Goal: Task Accomplishment & Management: Manage account settings

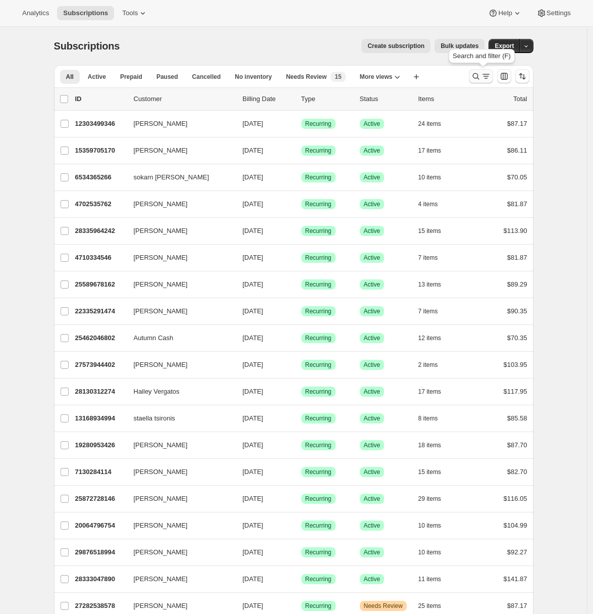
click at [488, 78] on icon "Search and filter results" at bounding box center [486, 76] width 10 height 10
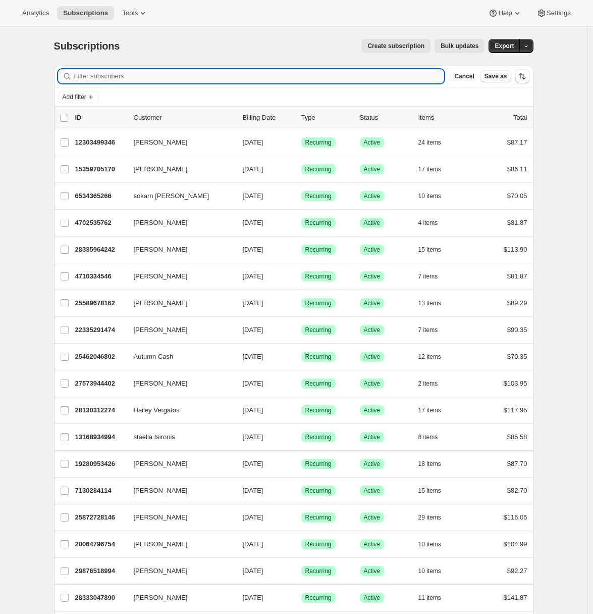
click at [180, 75] on input "Filter subscribers" at bounding box center [259, 76] width 371 height 14
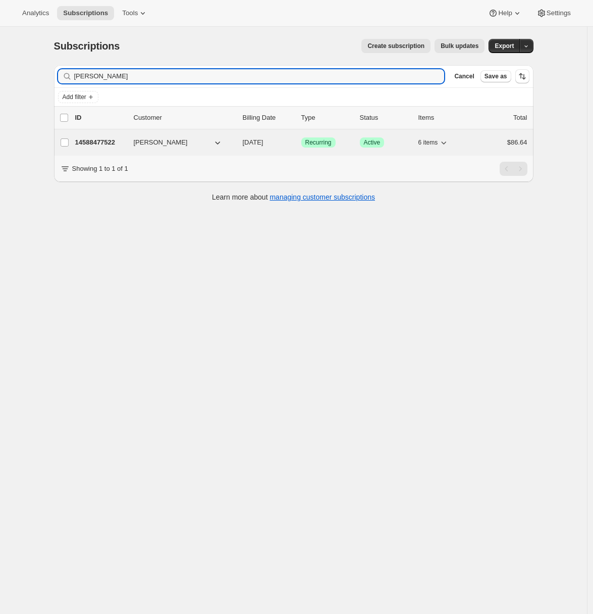
type input "elyse andrade"
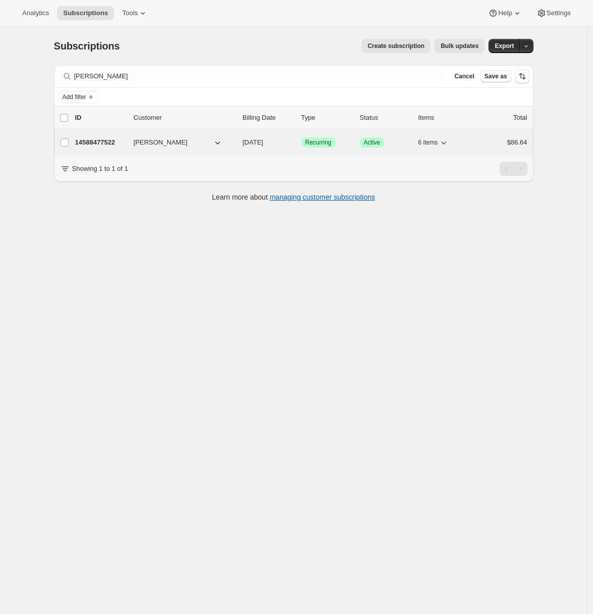
click at [110, 144] on p "14588477522" at bounding box center [100, 142] width 50 height 10
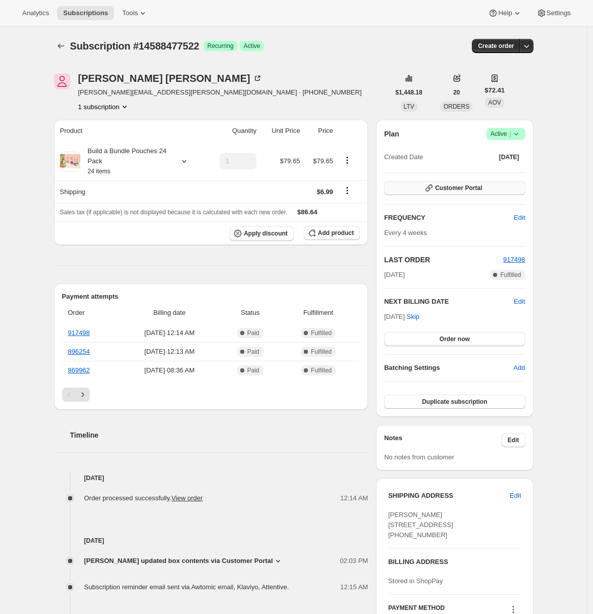
click at [496, 185] on button "Customer Portal" at bounding box center [454, 188] width 141 height 14
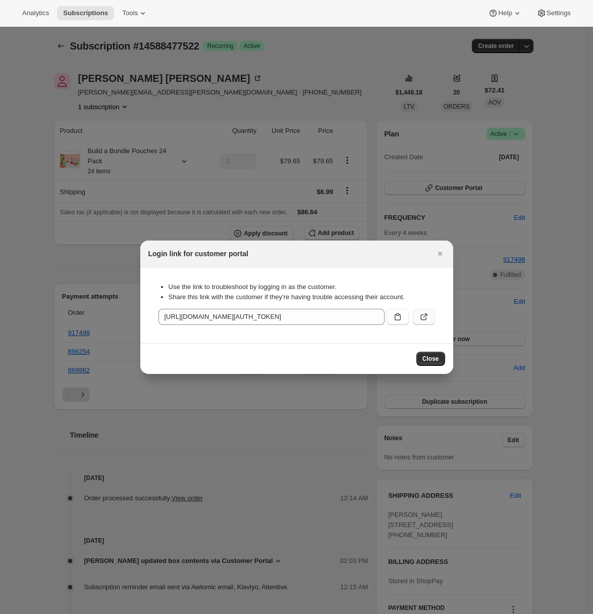
click at [419, 317] on icon ":rc8:" at bounding box center [424, 317] width 10 height 10
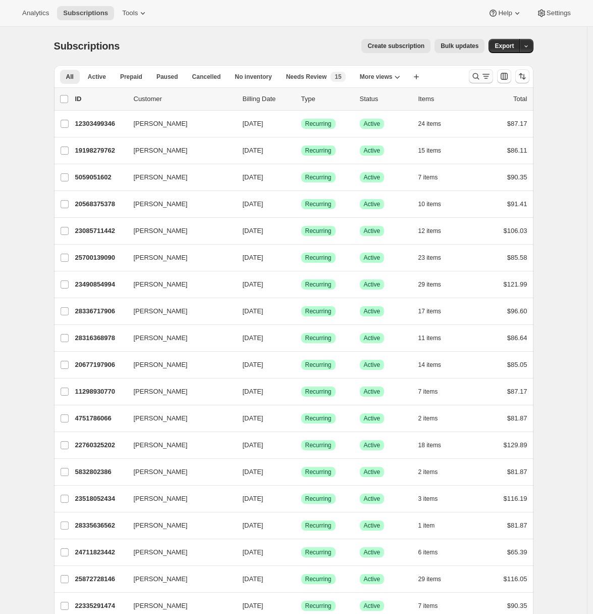
click at [479, 78] on icon "Search and filter results" at bounding box center [476, 76] width 7 height 7
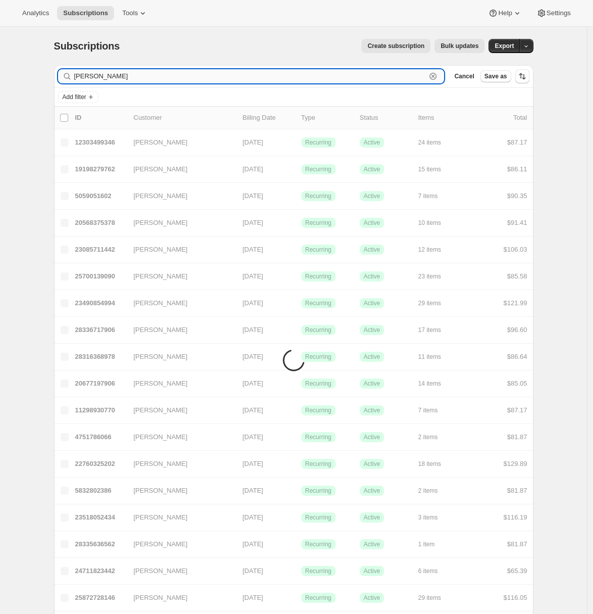
click at [87, 75] on input "kim pia" at bounding box center [250, 76] width 352 height 14
click at [132, 79] on input "kimberly pia" at bounding box center [250, 76] width 352 height 14
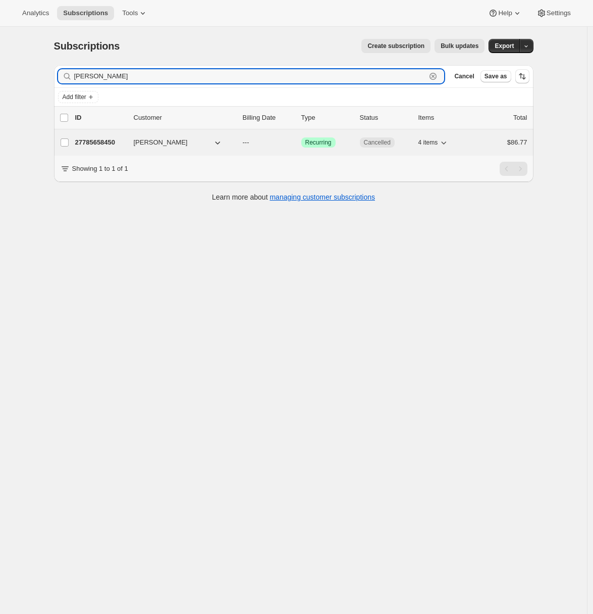
type input "kimberly pia"
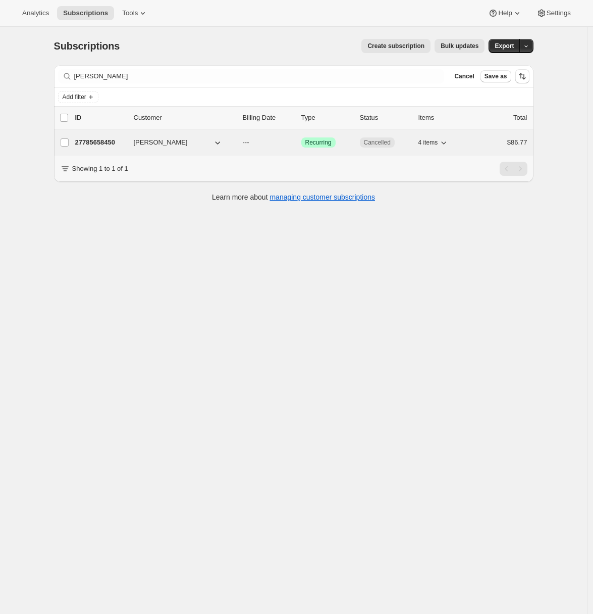
click at [97, 141] on p "27785658450" at bounding box center [100, 142] width 50 height 10
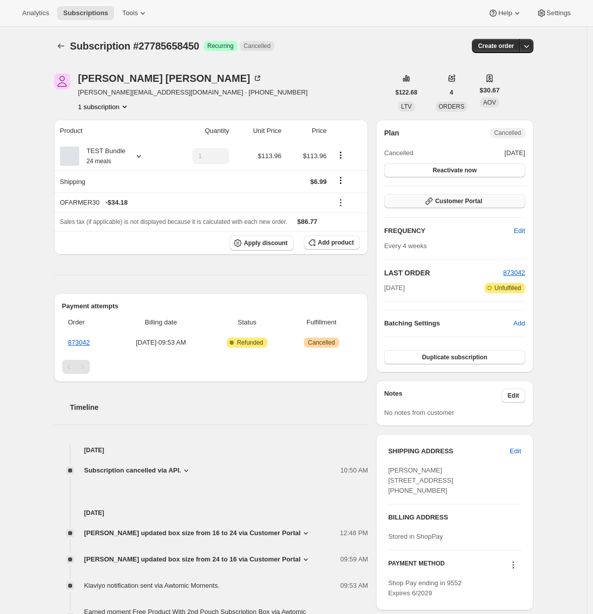
click at [482, 201] on span "Customer Portal" at bounding box center [458, 201] width 47 height 8
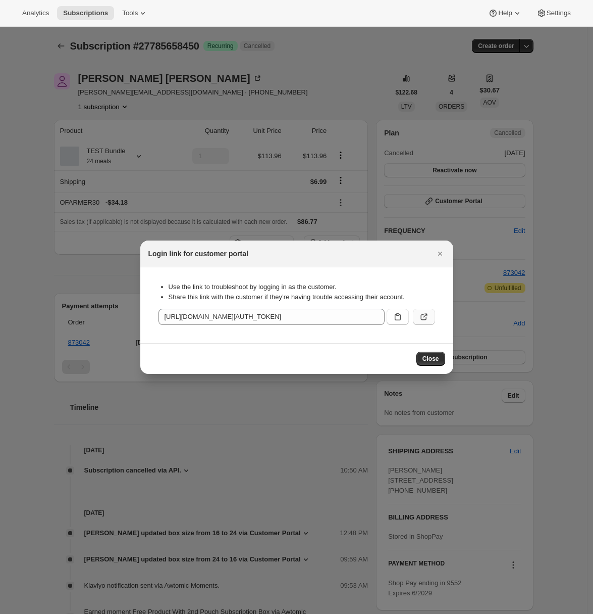
click at [430, 322] on button ":rc7:" at bounding box center [424, 317] width 22 height 16
click at [437, 252] on icon "Close" at bounding box center [440, 253] width 10 height 10
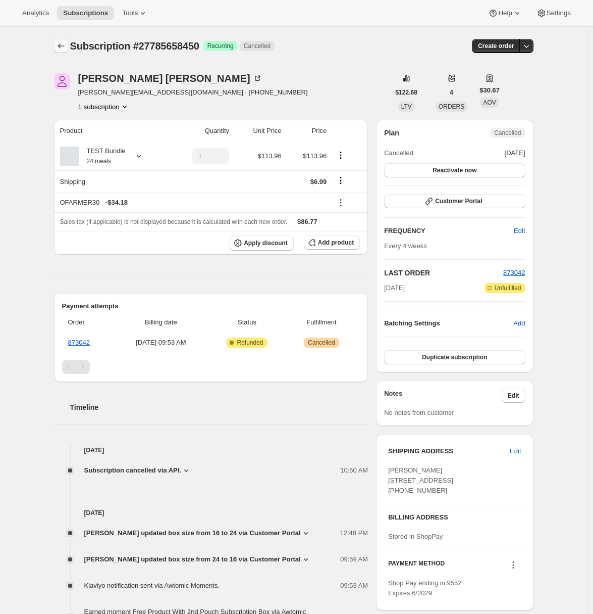
click at [66, 48] on icon "Subscriptions" at bounding box center [61, 46] width 10 height 10
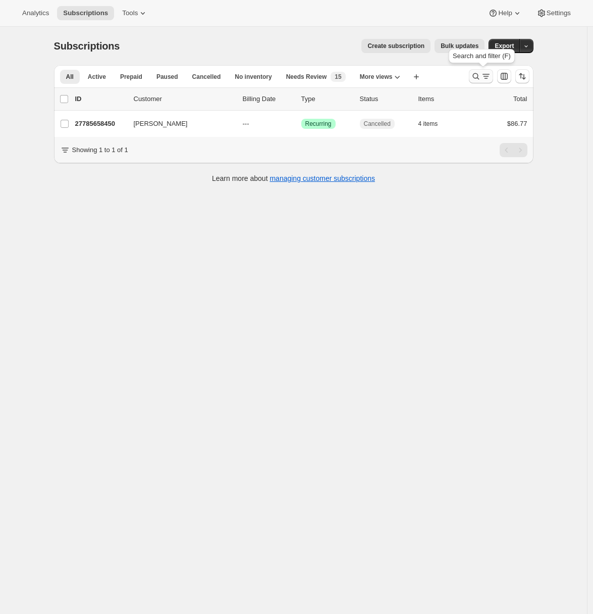
click at [489, 75] on icon "Search and filter results" at bounding box center [486, 76] width 10 height 10
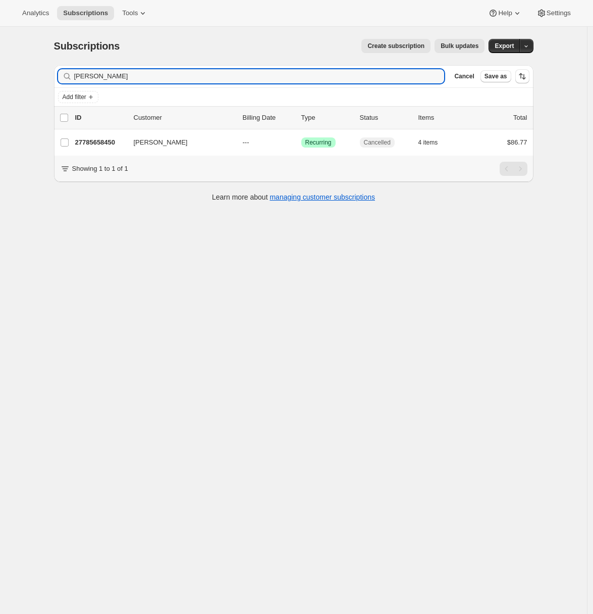
drag, startPoint x: 87, startPoint y: 76, endPoint x: 193, endPoint y: 84, distance: 105.9
click at [192, 83] on div "Filter subscribers kimberly pia Clear Cancel Save as" at bounding box center [294, 76] width 480 height 22
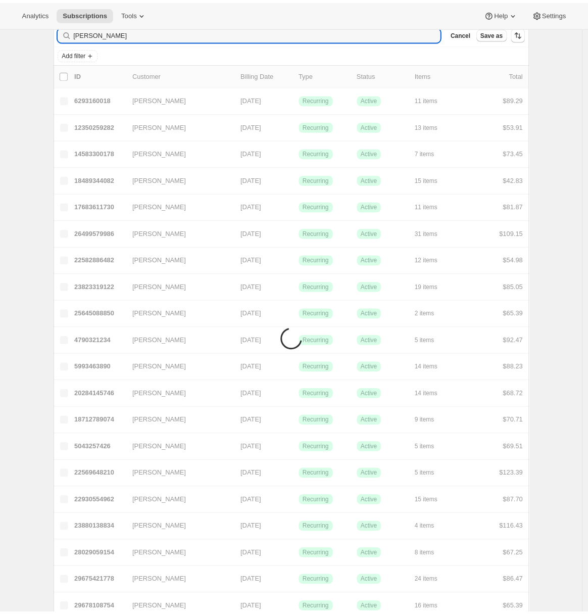
scroll to position [27, 0]
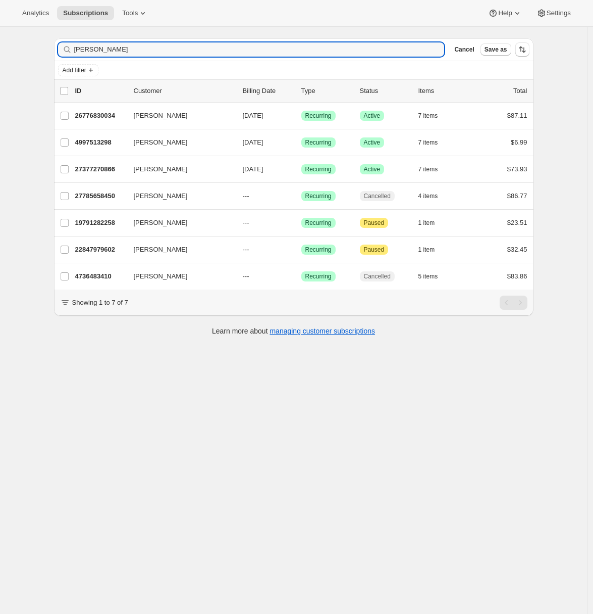
type input "kim pia"
click at [16, 186] on div "Subscriptions. This page is ready Subscriptions Create subscription Bulk update…" at bounding box center [293, 307] width 587 height 614
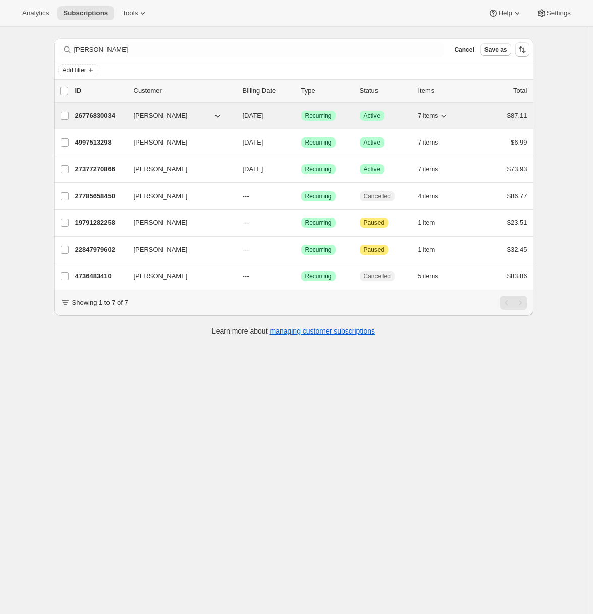
click at [111, 115] on p "26776830034" at bounding box center [100, 116] width 50 height 10
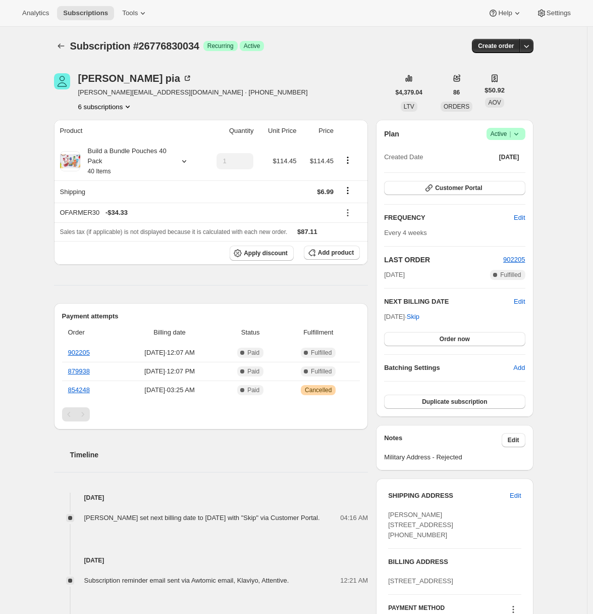
click at [440, 195] on div "Customer Portal" at bounding box center [454, 188] width 141 height 15
click at [447, 187] on span "Customer Portal" at bounding box center [458, 188] width 47 height 8
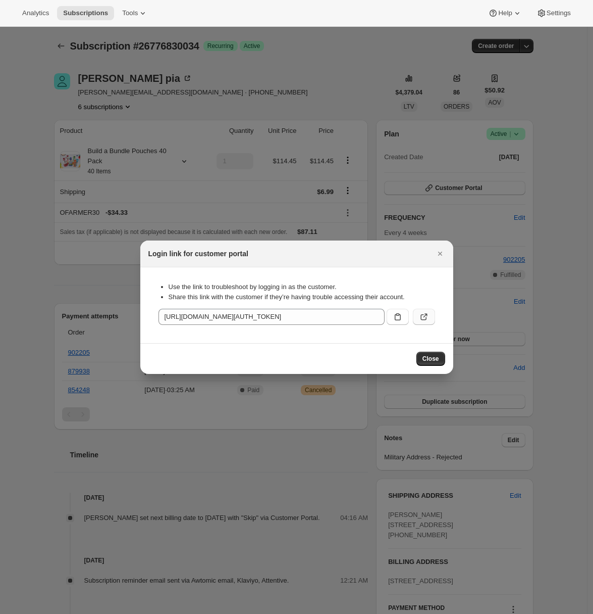
click at [429, 316] on button ":r1k:" at bounding box center [424, 317] width 22 height 16
click at [438, 253] on icon "Close" at bounding box center [440, 253] width 10 height 10
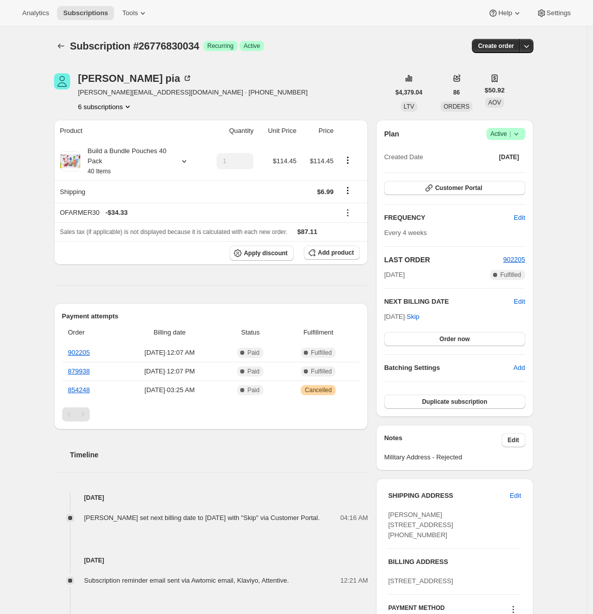
click at [40, 193] on div "Subscription #26776830034. This page is ready Subscription #26776830034 Success…" at bounding box center [293, 485] width 587 height 917
click at [480, 184] on span "Customer Portal" at bounding box center [458, 188] width 47 height 8
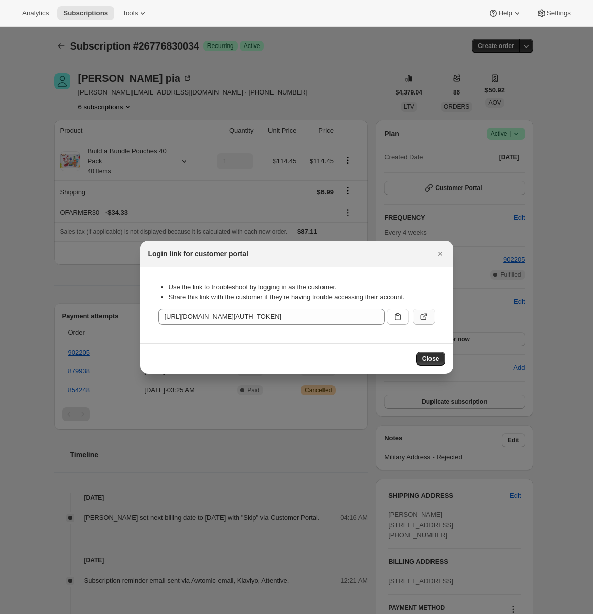
click at [426, 314] on icon ":r1k:" at bounding box center [425, 315] width 4 height 4
click at [421, 319] on icon ":r1k:" at bounding box center [424, 317] width 10 height 10
click at [439, 256] on icon "Close" at bounding box center [440, 253] width 10 height 10
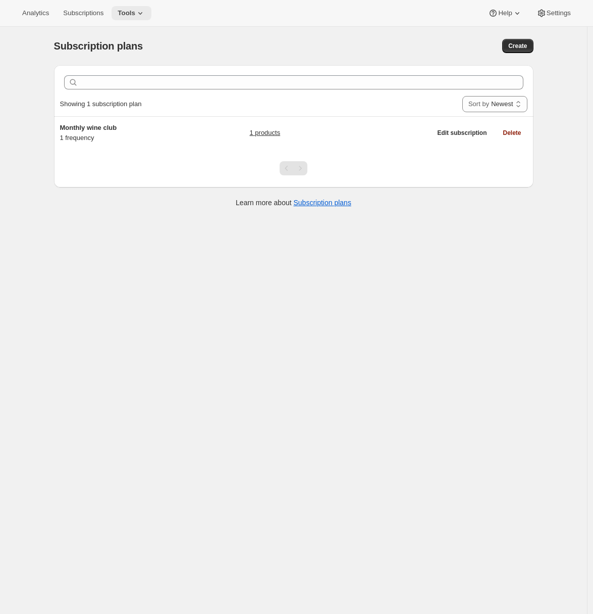
click at [139, 12] on icon at bounding box center [140, 13] width 10 height 10
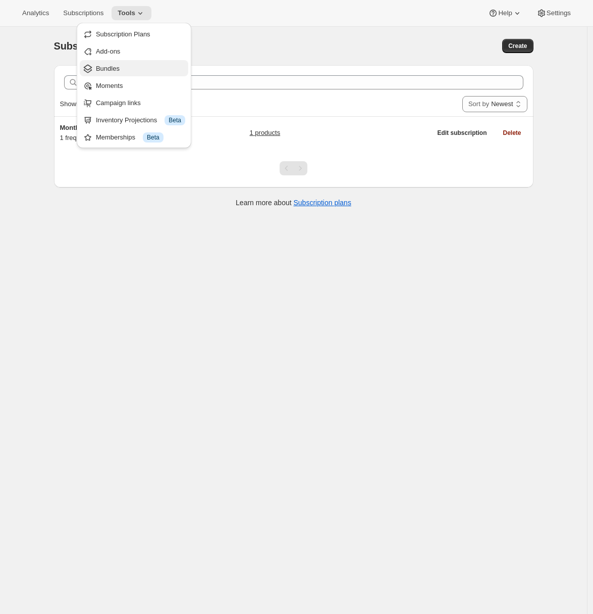
click at [119, 70] on span "Bundles" at bounding box center [108, 69] width 24 height 8
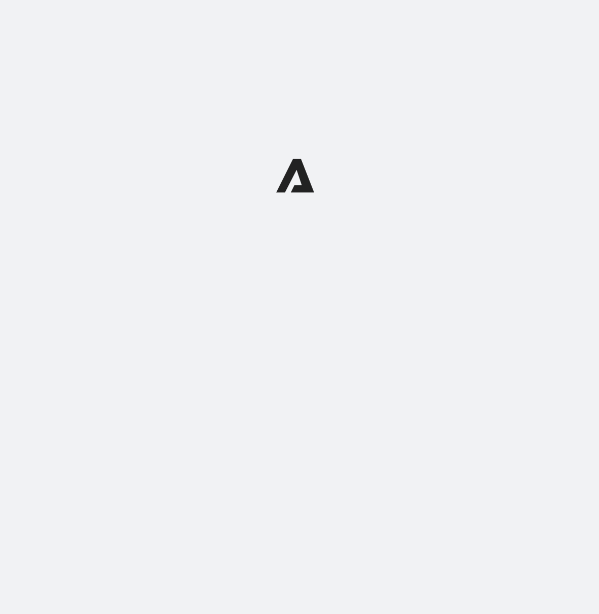
select select "subscriptionMessage"
select select "5"
select select "15"
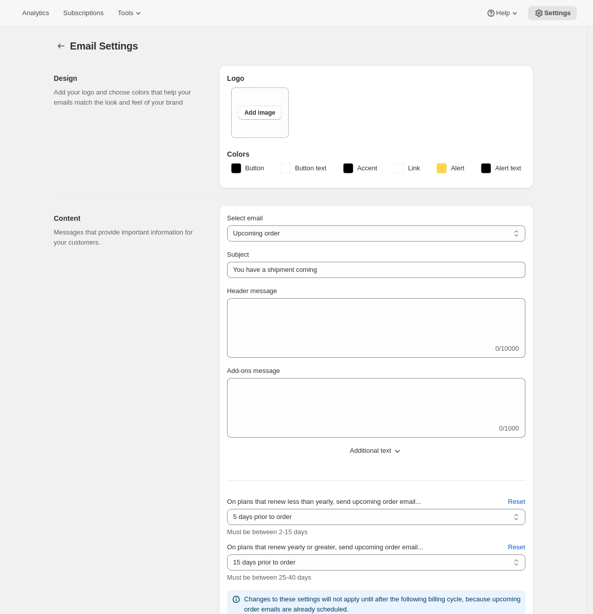
type input "Arrowine & Cheese"
checkbox input "false"
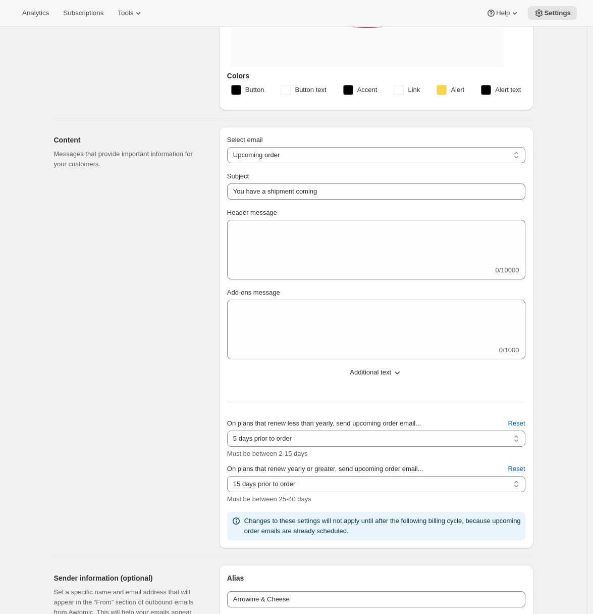
scroll to position [593, 0]
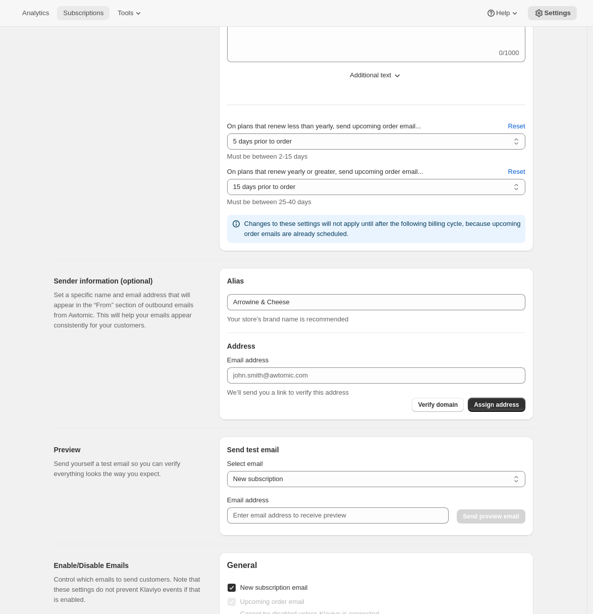
click at [79, 13] on span "Subscriptions" at bounding box center [83, 13] width 40 height 8
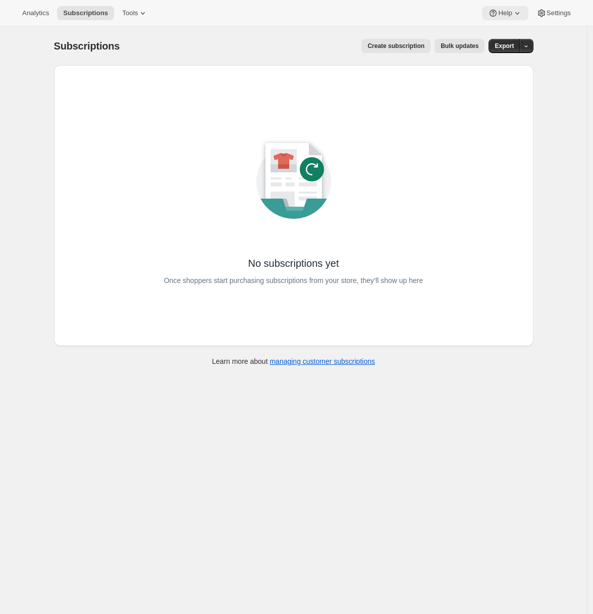
click at [509, 16] on span "Help" at bounding box center [505, 13] width 14 height 8
click at [495, 32] on span "Setup guide" at bounding box center [502, 34] width 35 height 8
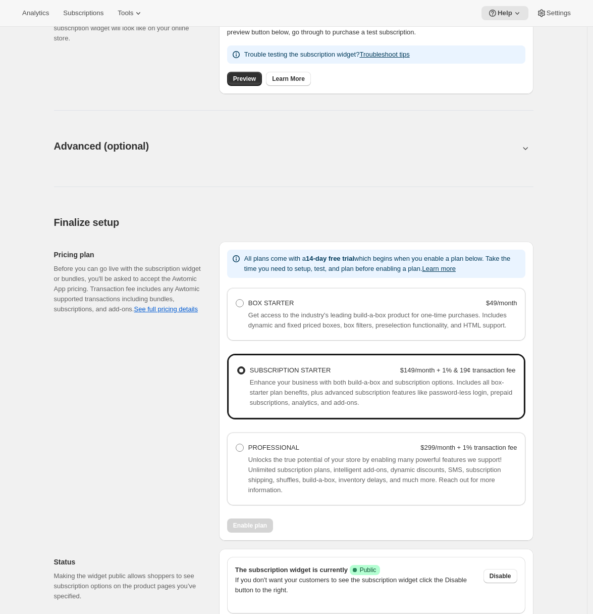
scroll to position [504, 0]
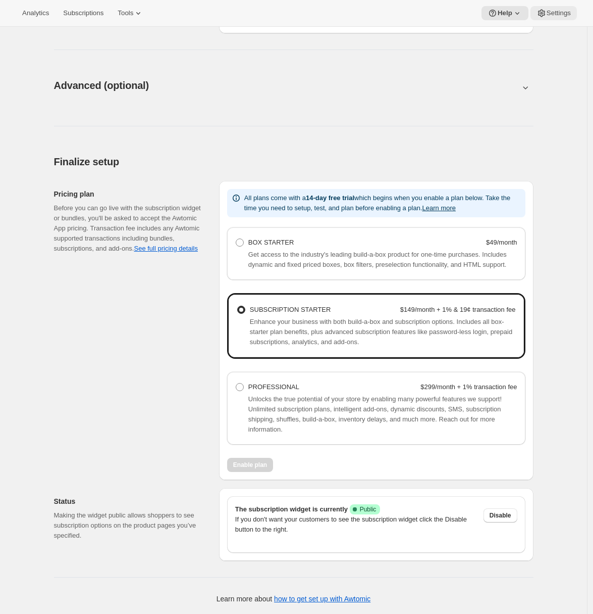
click at [545, 7] on button "Settings" at bounding box center [554, 13] width 46 height 14
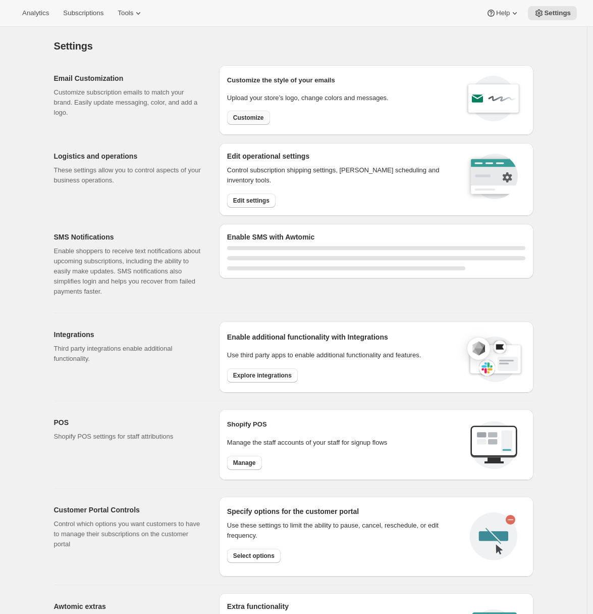
click at [247, 119] on span "Customize" at bounding box center [248, 118] width 31 height 8
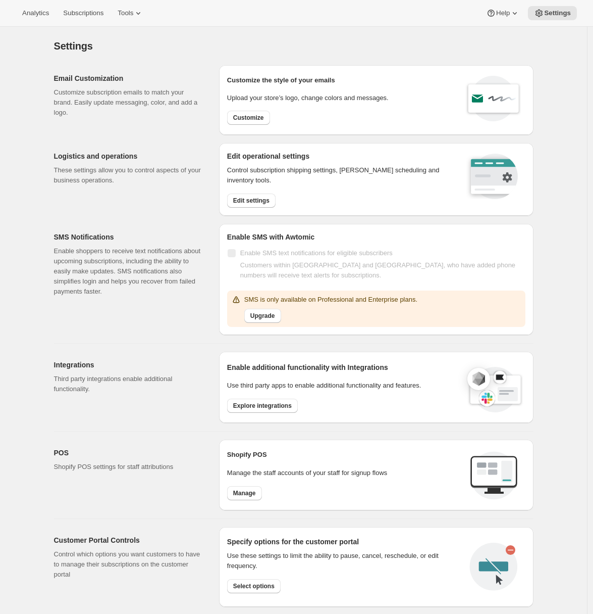
click at [383, 249] on span "Enable SMS text notifications for eligible subscribers" at bounding box center [316, 253] width 152 height 8
click at [267, 118] on button "Customize" at bounding box center [248, 118] width 43 height 14
select select "subscriptionMessage"
select select "5"
select select "15"
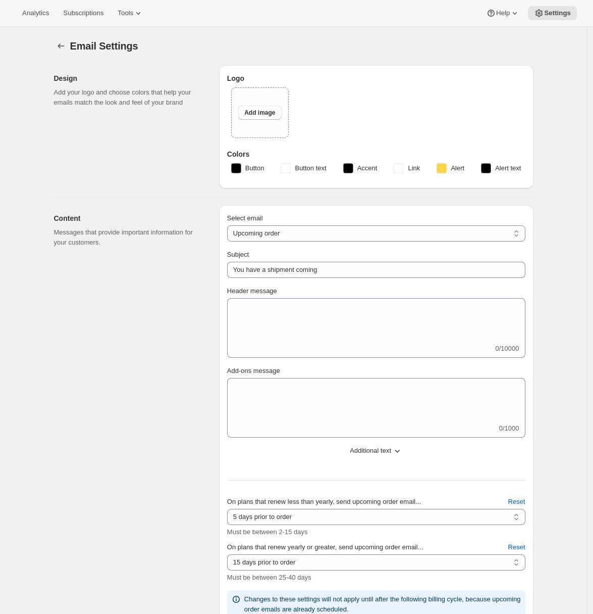
type input "Arrowine & Cheese"
checkbox input "false"
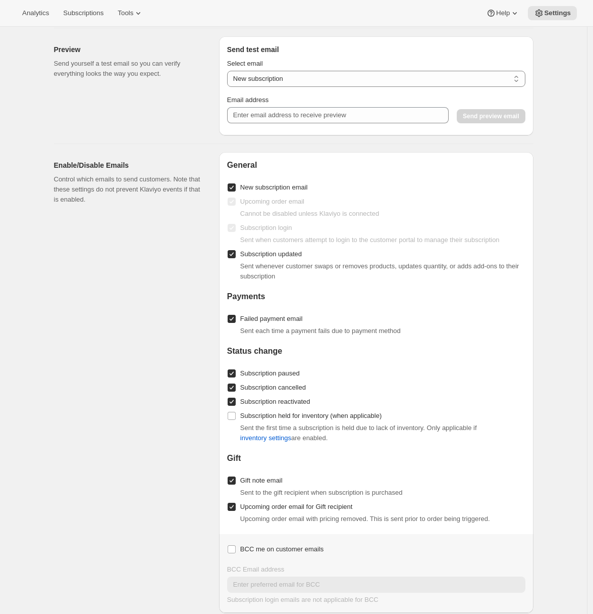
scroll to position [1157, 0]
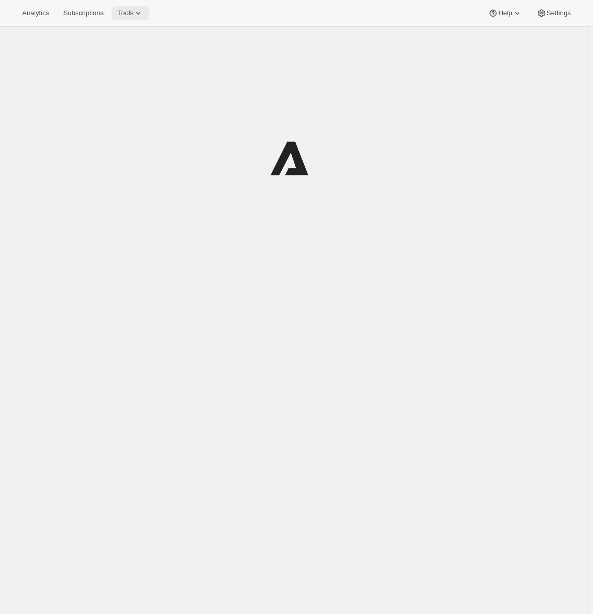
click at [132, 10] on span "Tools" at bounding box center [126, 13] width 16 height 8
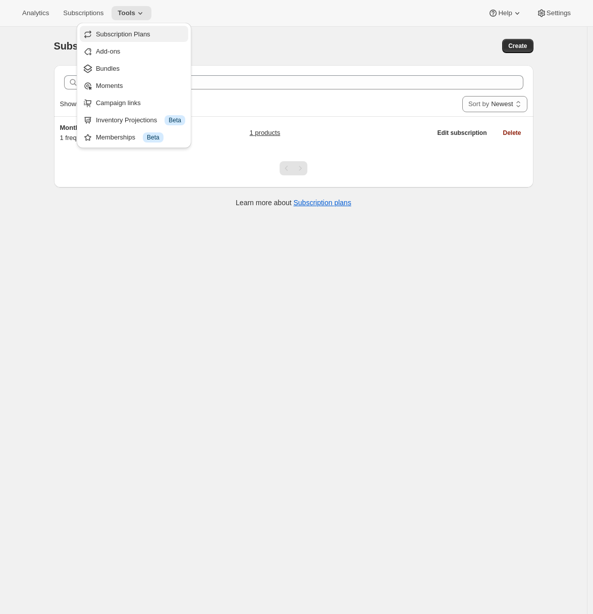
click at [128, 35] on span "Subscription Plans" at bounding box center [123, 34] width 55 height 8
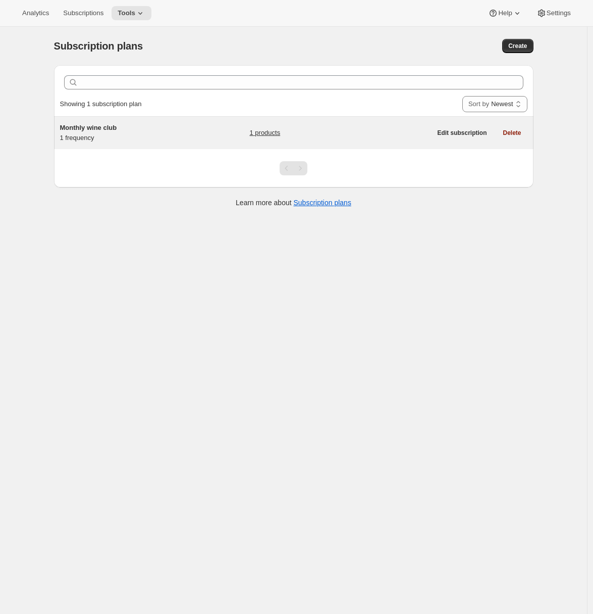
click at [133, 125] on h5 "Monthly wine club" at bounding box center [123, 128] width 126 height 10
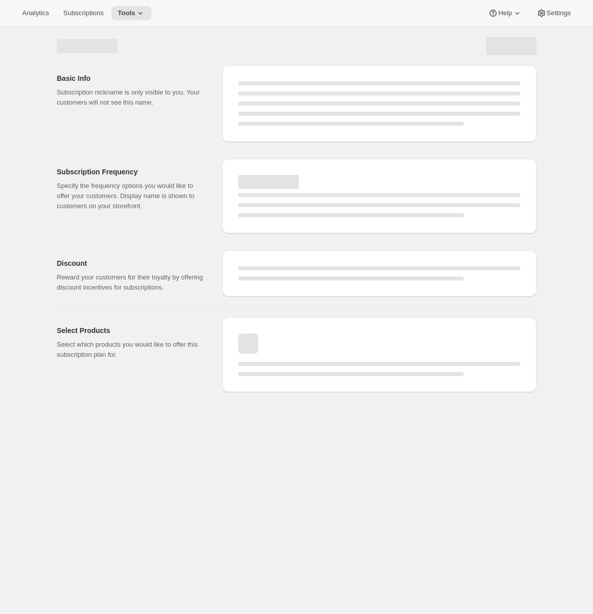
select select "WEEK"
select select "MONTH"
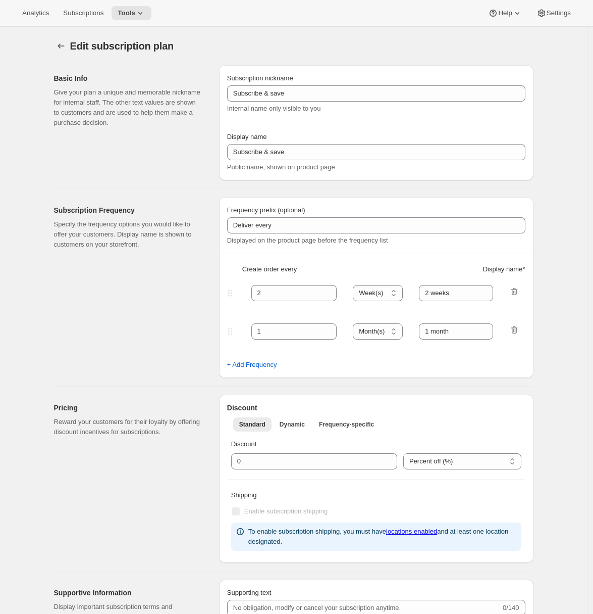
scroll to position [318, 0]
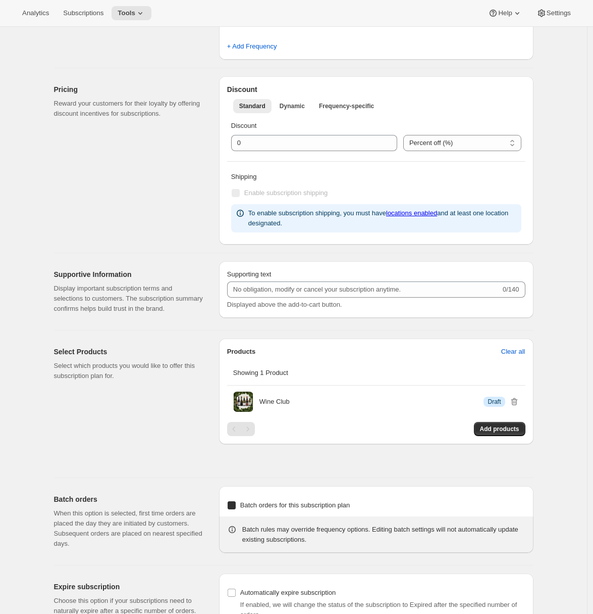
type input "Monthly wine club"
type input "1"
select select "MONTH"
type input "Monthly wine club"
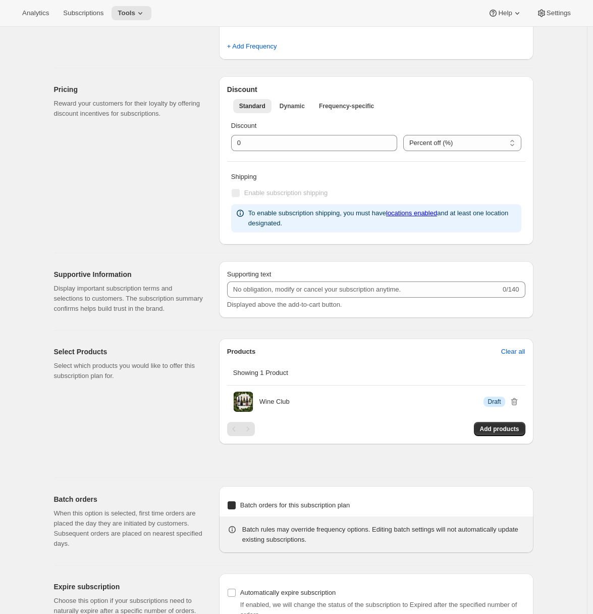
type input "You can pause, cancel and reactivate your subscription anytime"
checkbox input "true"
select select "MONTHDAY"
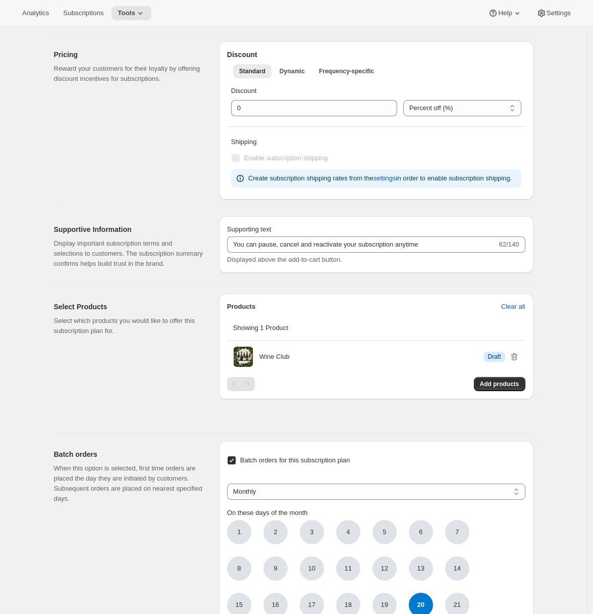
scroll to position [42, 0]
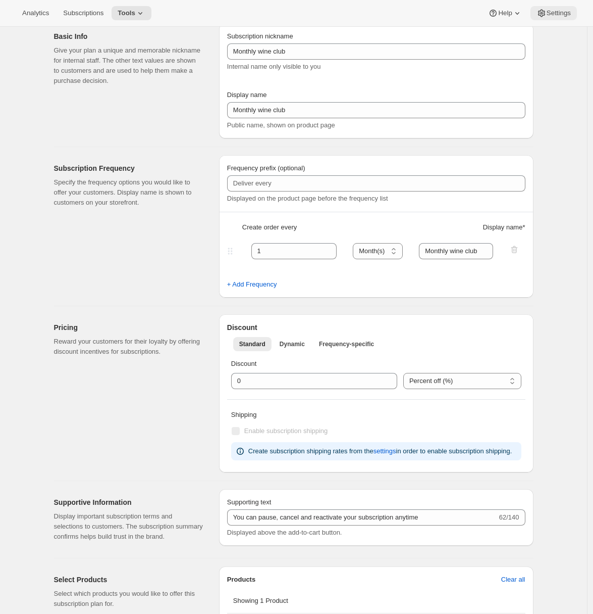
click at [559, 7] on button "Settings" at bounding box center [554, 13] width 46 height 14
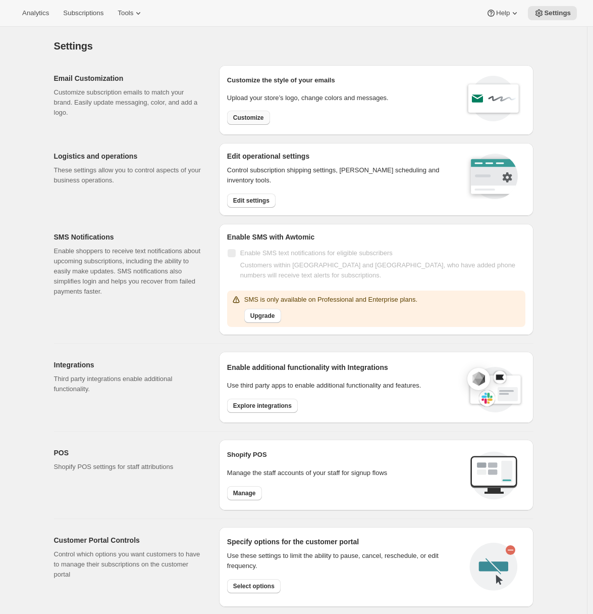
click at [259, 119] on span "Customize" at bounding box center [248, 118] width 31 height 8
select select "subscriptionMessage"
select select "5"
select select "15"
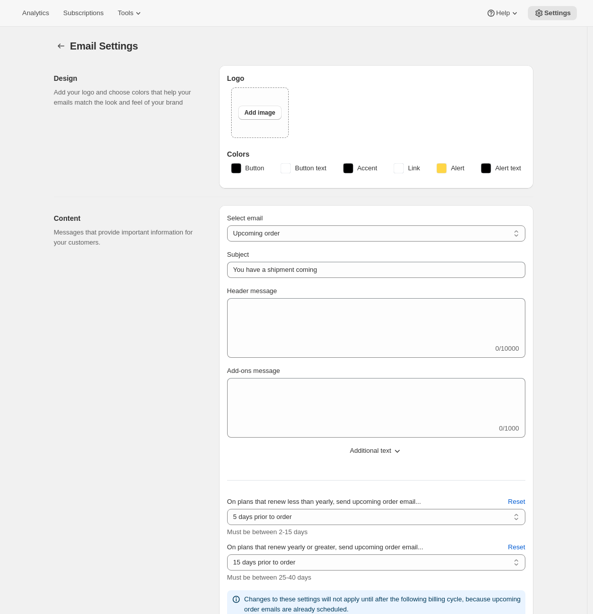
type input "Arrowine & Cheese"
checkbox input "false"
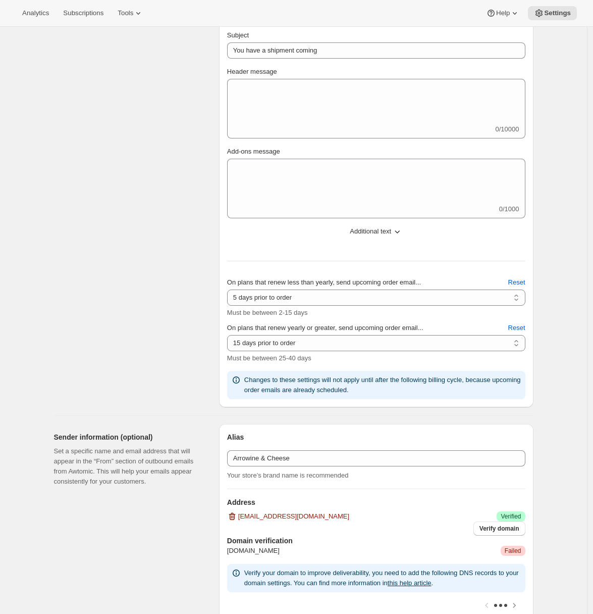
scroll to position [281, 0]
